Goal: Task Accomplishment & Management: Manage account settings

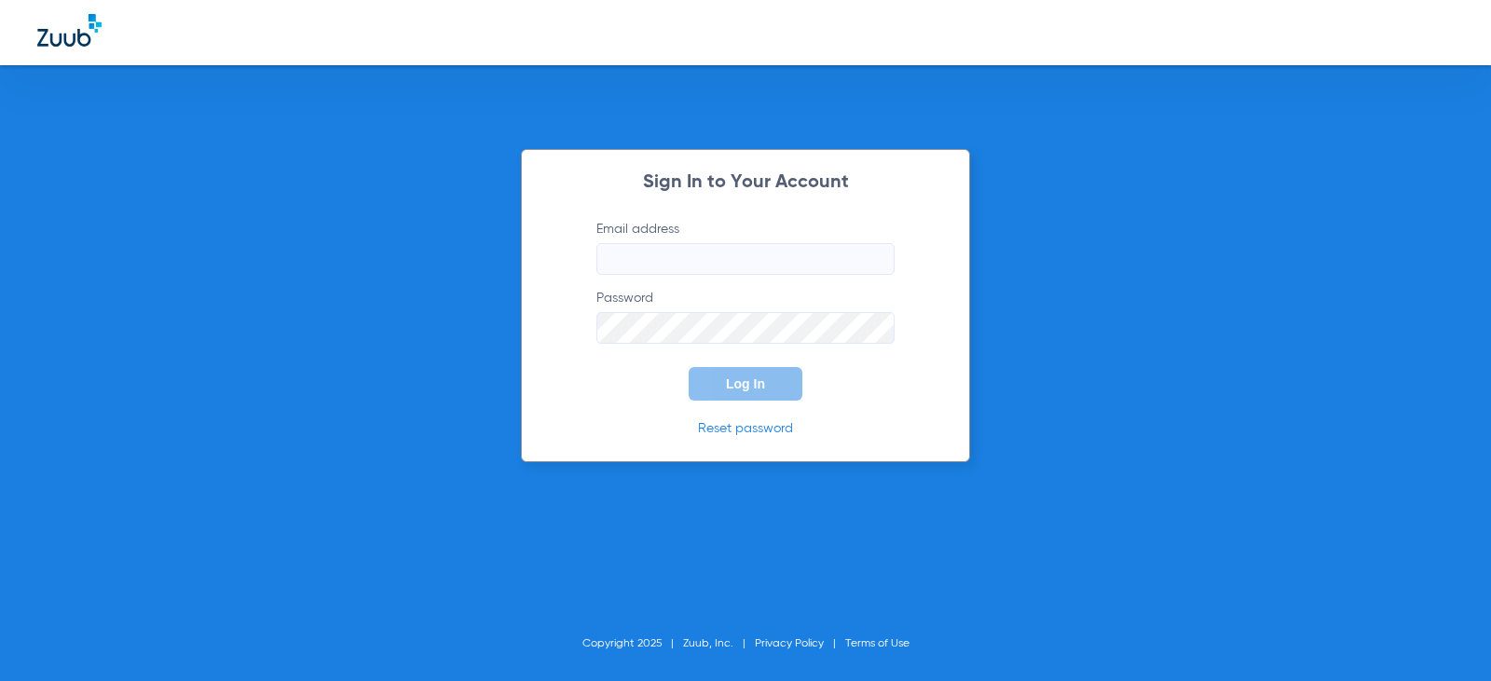
click at [697, 248] on input "Email address" at bounding box center [746, 259] width 298 height 32
type input "[EMAIL_ADDRESS][DOMAIN_NAME]"
click at [689, 367] on button "Log In" at bounding box center [746, 384] width 114 height 34
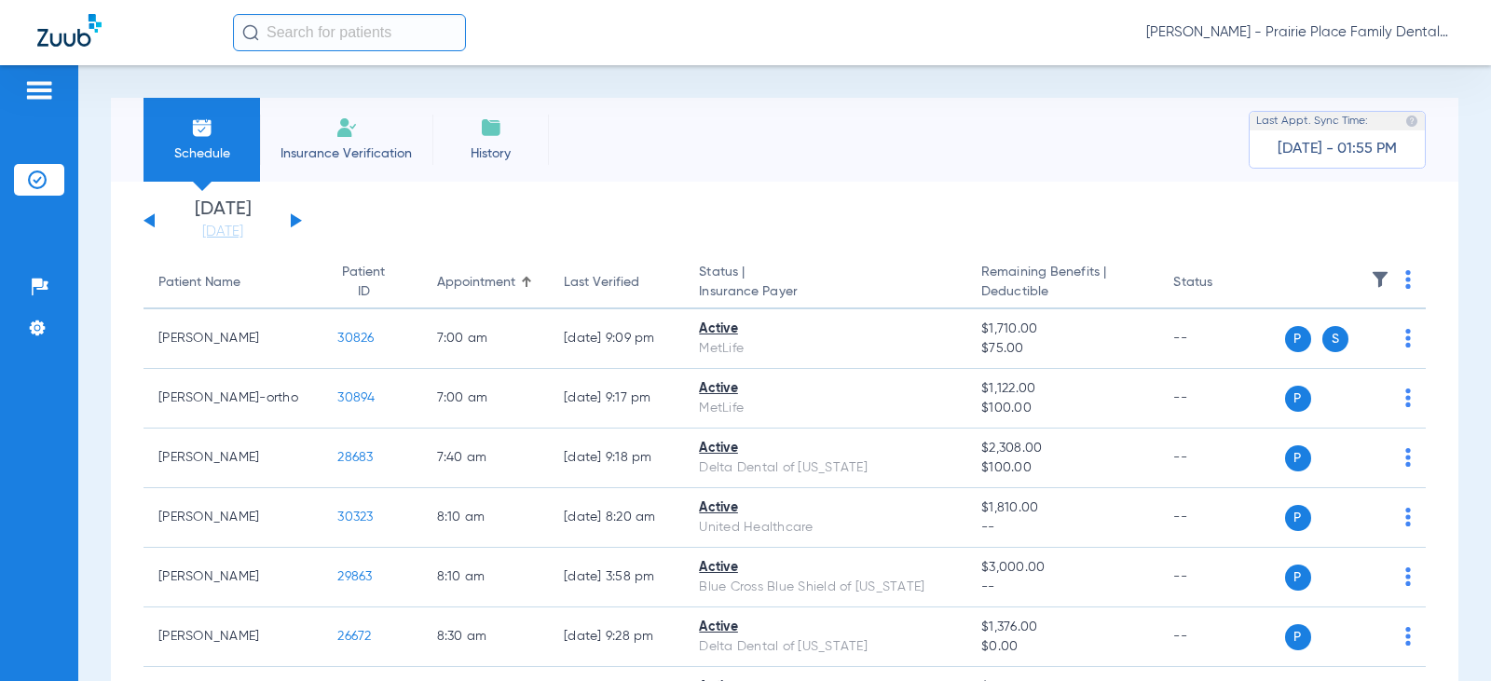
click at [294, 217] on button at bounding box center [296, 220] width 11 height 14
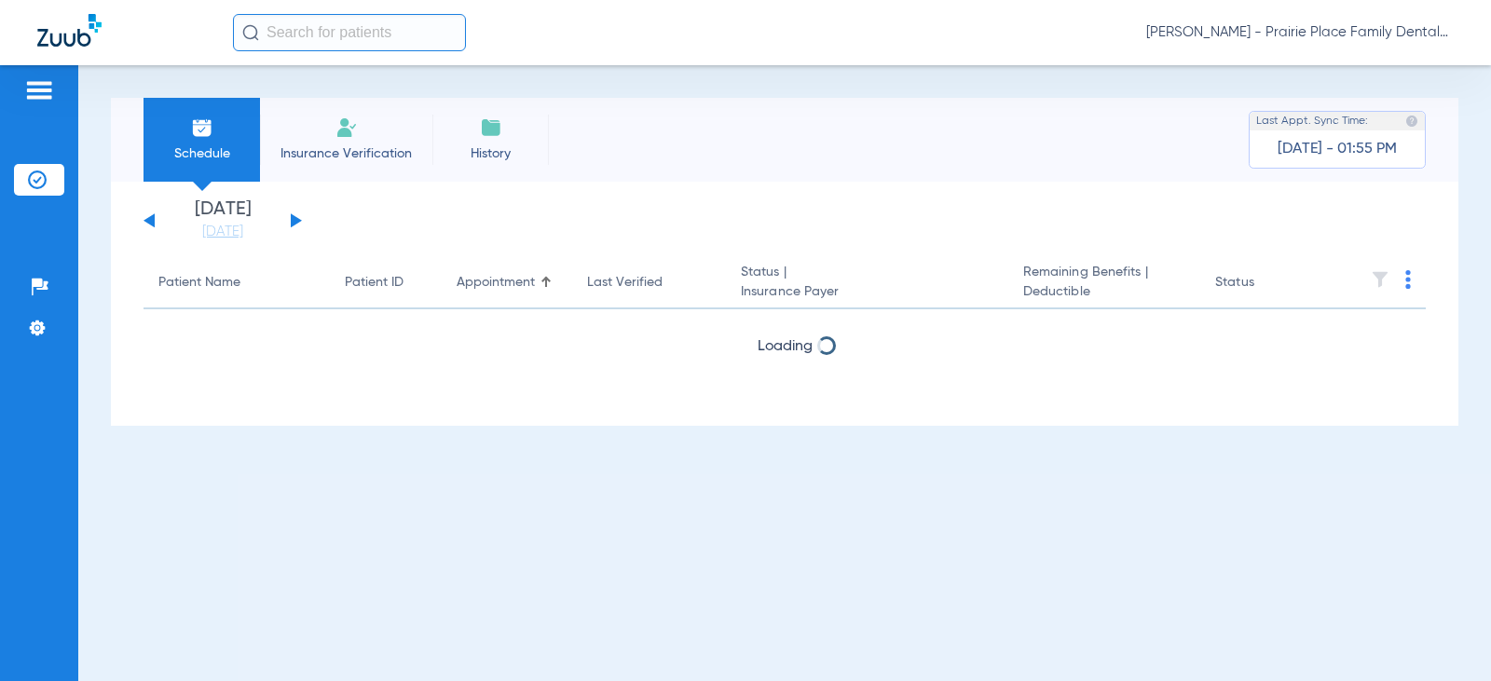
click at [294, 217] on button at bounding box center [296, 220] width 11 height 14
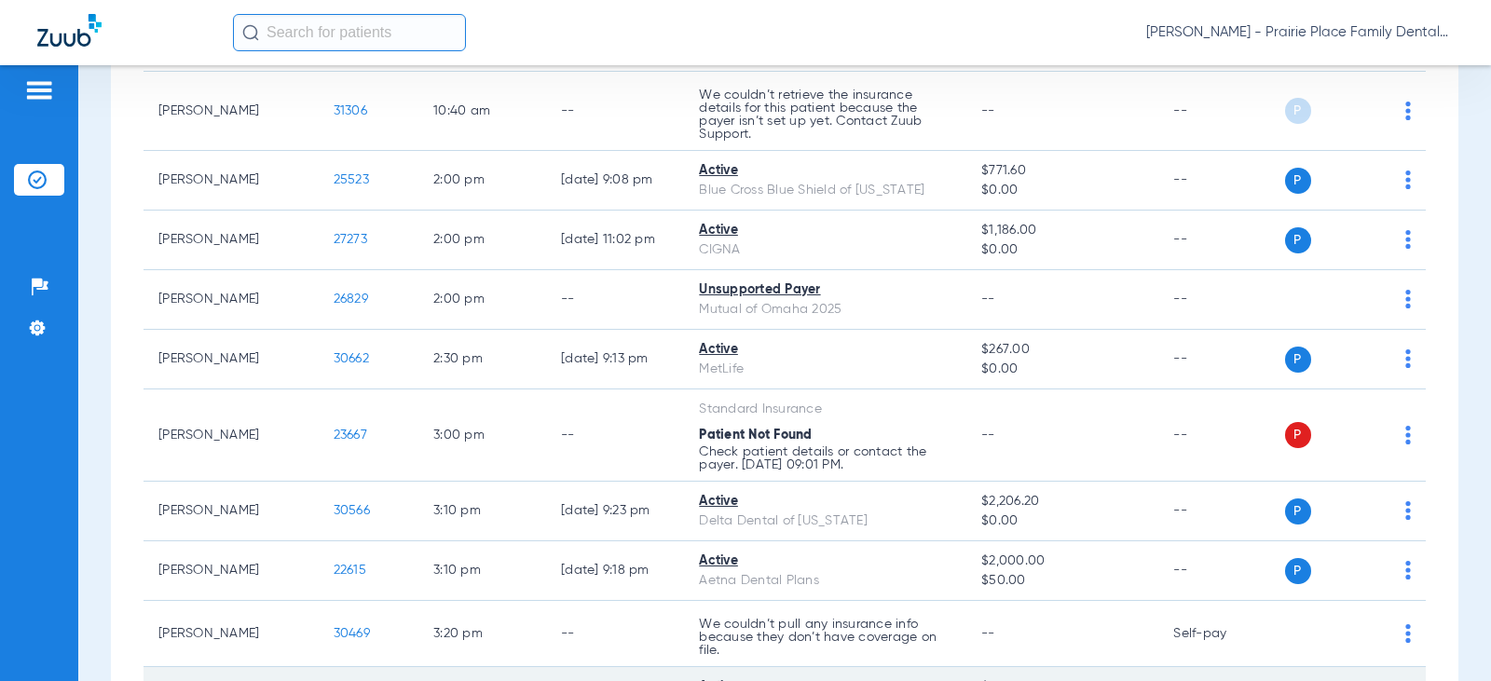
scroll to position [1456, 0]
